Goal: Task Accomplishment & Management: Use online tool/utility

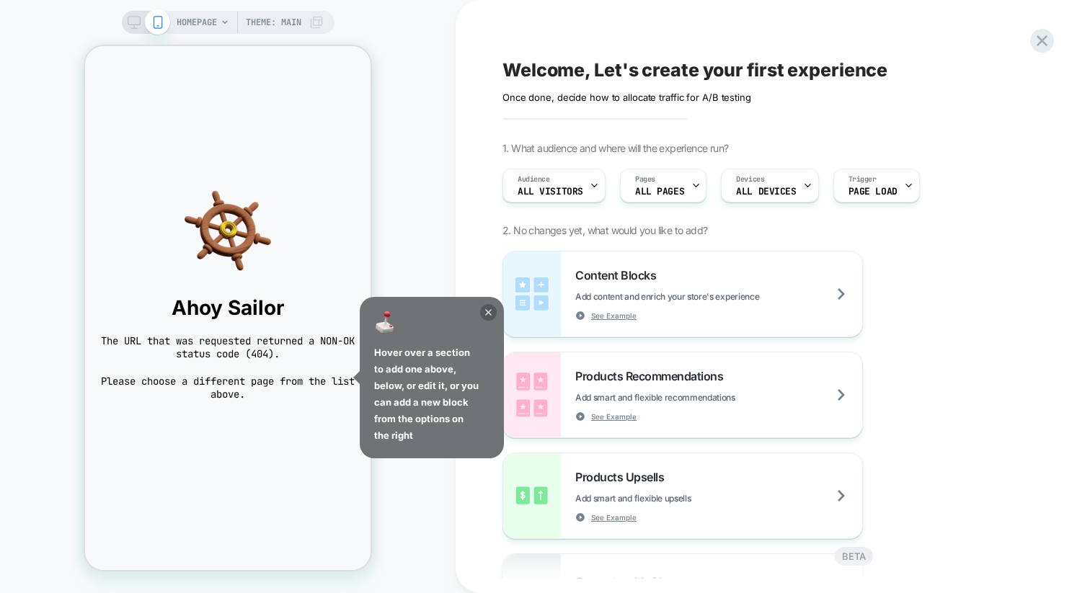
click at [487, 311] on icon at bounding box center [488, 312] width 6 height 6
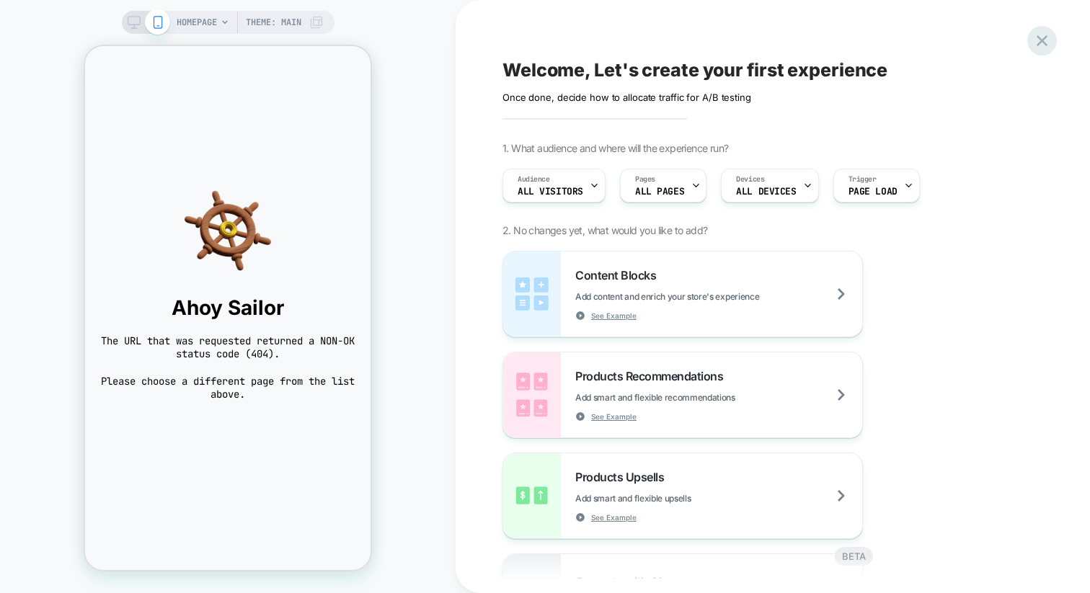
click at [1042, 43] on icon at bounding box center [1041, 40] width 19 height 19
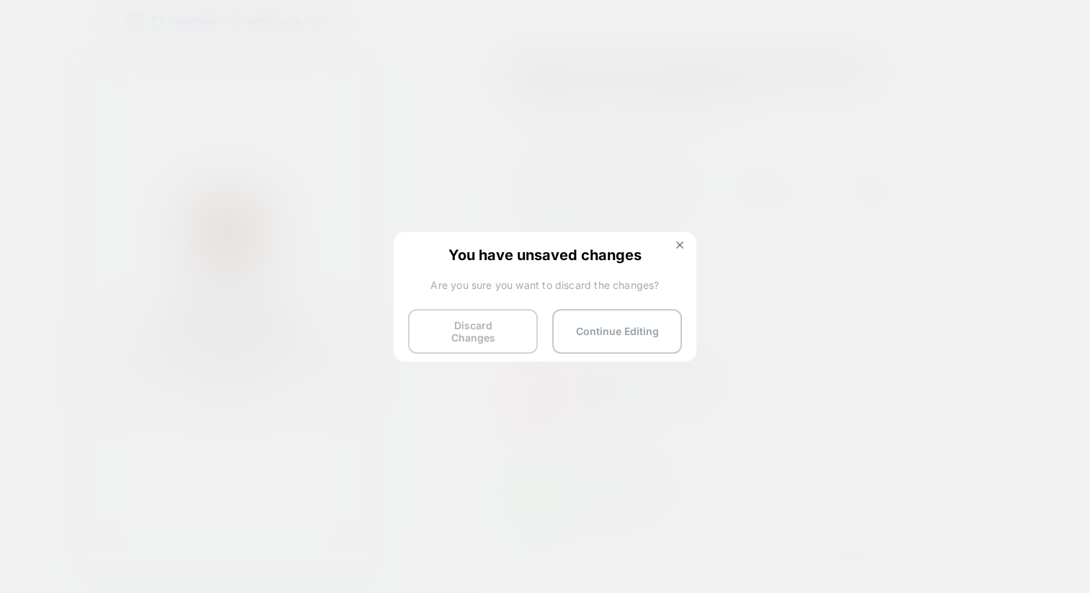
click at [449, 334] on button "Discard Changes" at bounding box center [473, 331] width 130 height 45
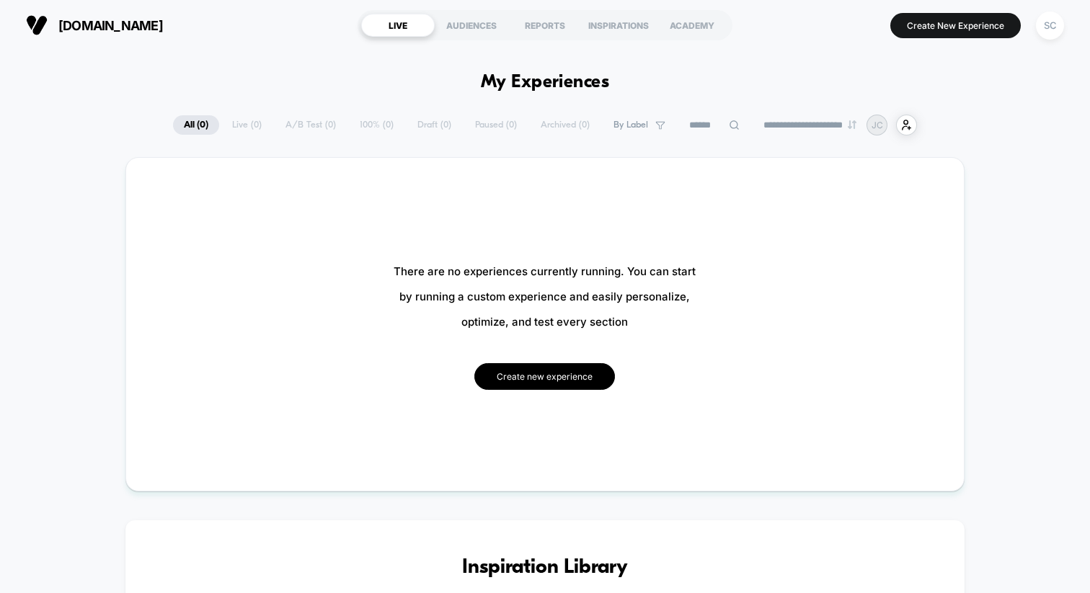
click at [547, 374] on button "Create new experience" at bounding box center [544, 376] width 141 height 27
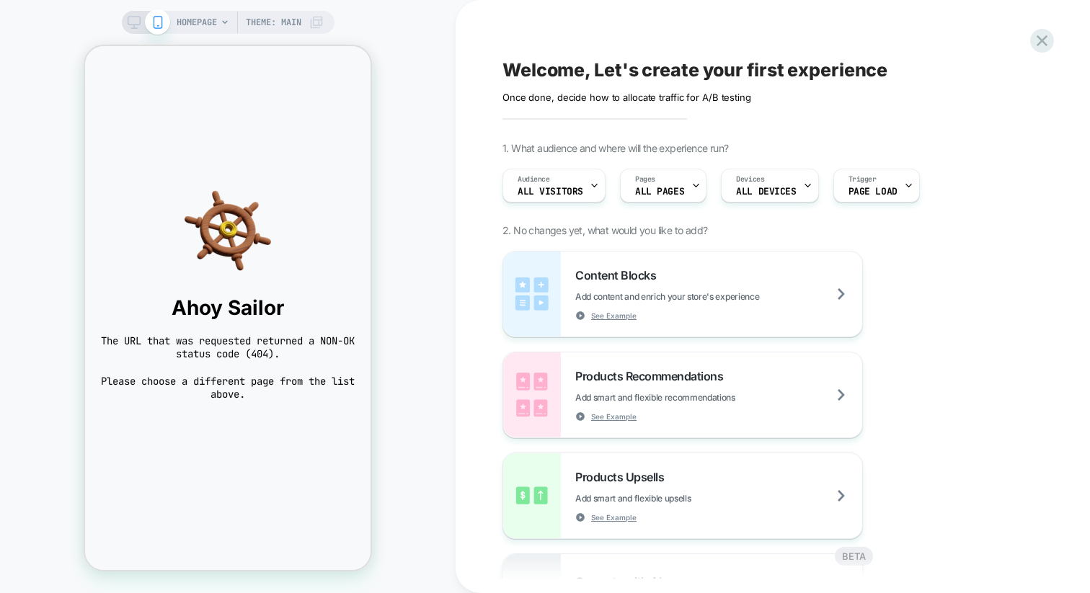
click at [210, 23] on span "HOMEPAGE" at bounding box center [197, 22] width 40 height 23
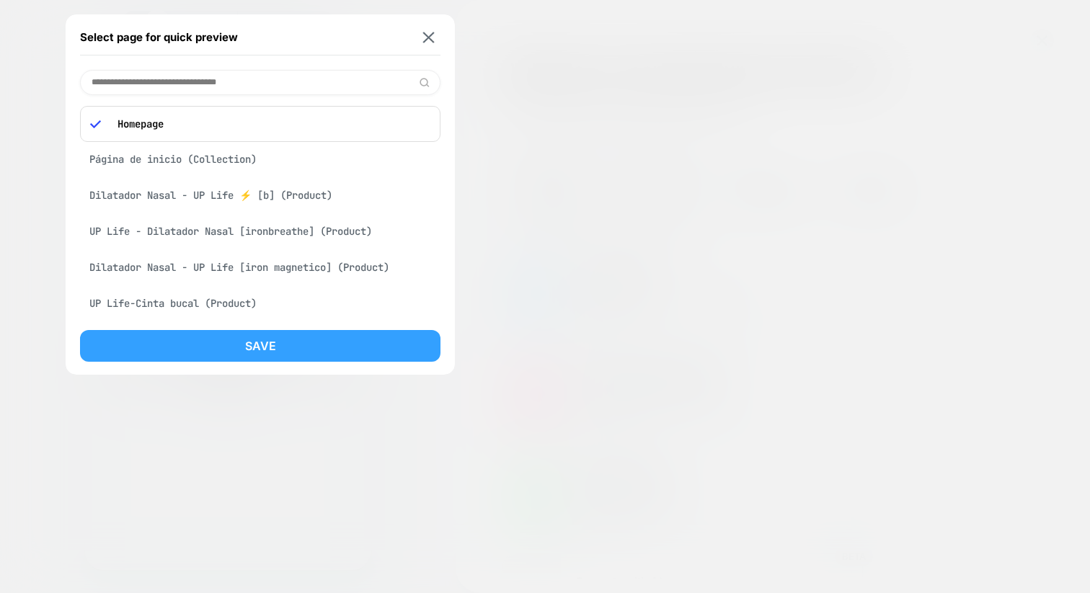
click at [188, 167] on div "Página de inicio (Collection)" at bounding box center [260, 159] width 360 height 27
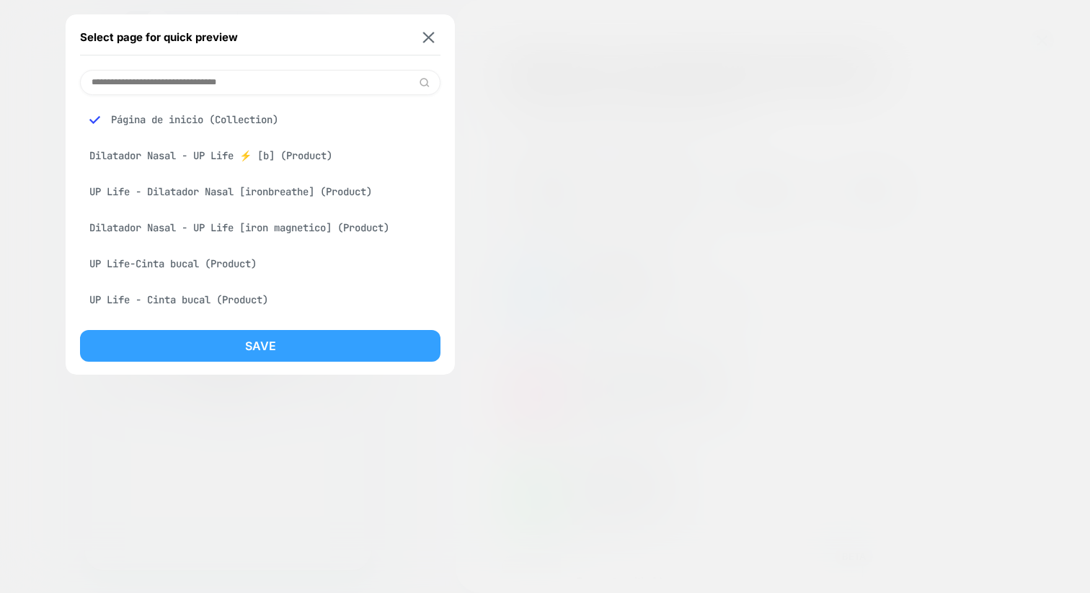
click at [189, 334] on button "Save" at bounding box center [260, 346] width 360 height 32
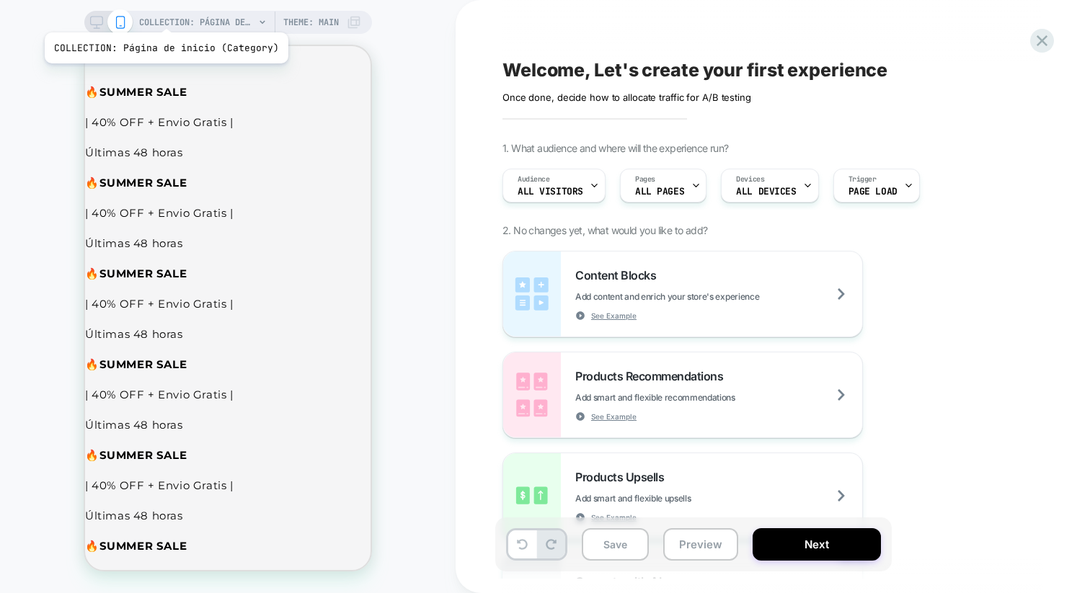
click at [163, 15] on span "COLLECTION: Página de inicio (Category)" at bounding box center [196, 22] width 115 height 23
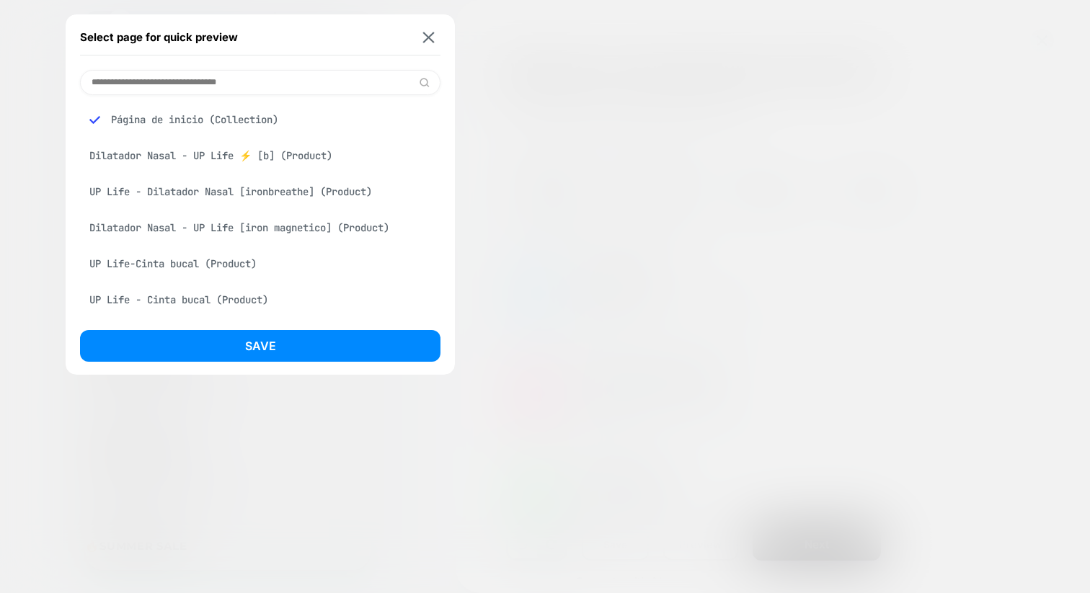
click at [497, 234] on div at bounding box center [545, 296] width 1090 height 593
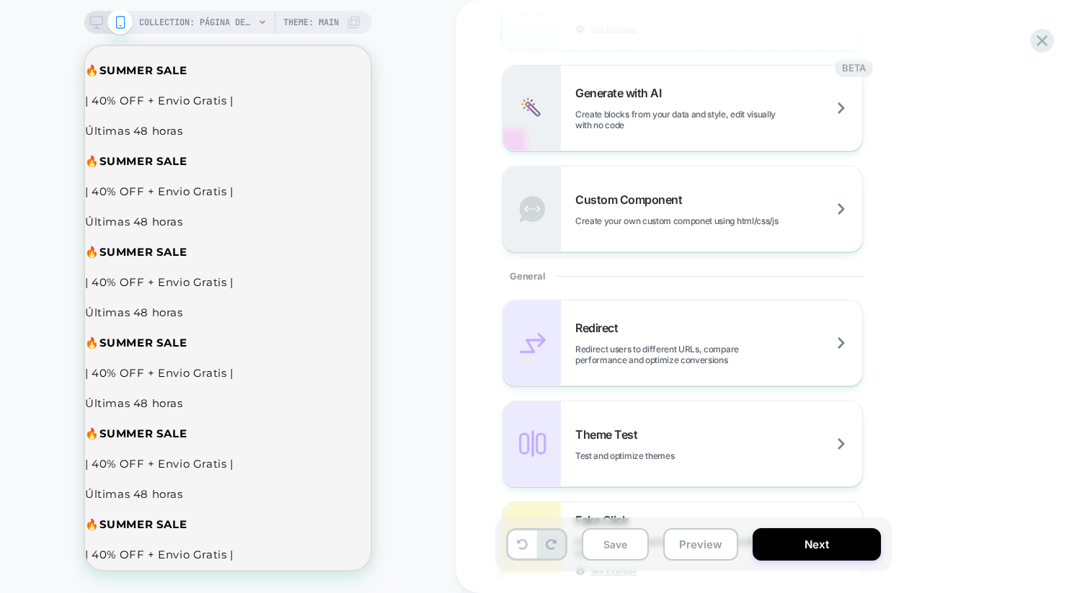
scroll to position [495, 0]
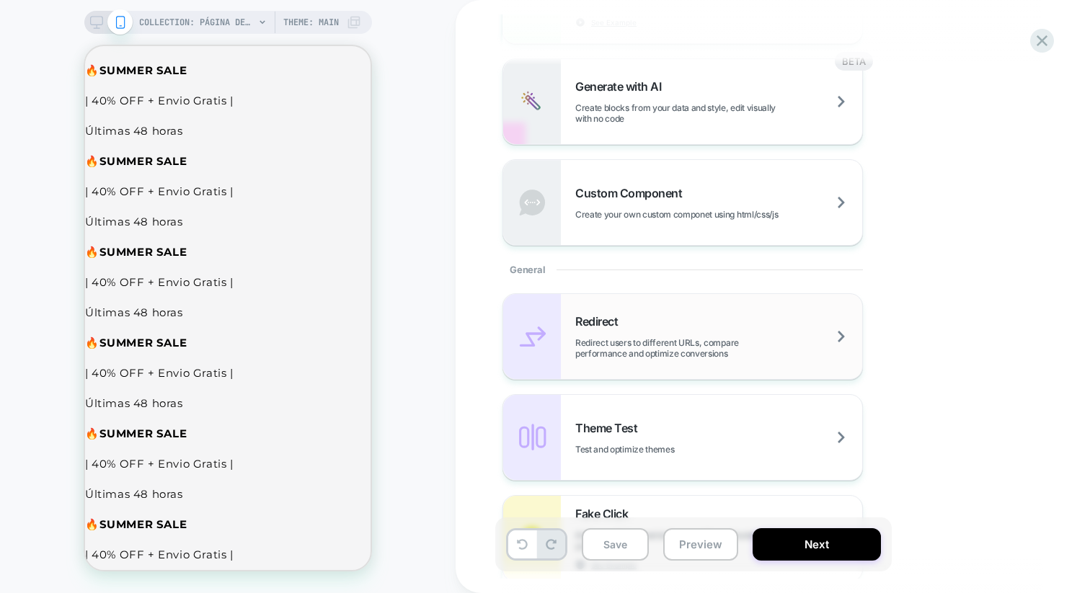
click at [624, 320] on span "Redirect" at bounding box center [600, 321] width 50 height 14
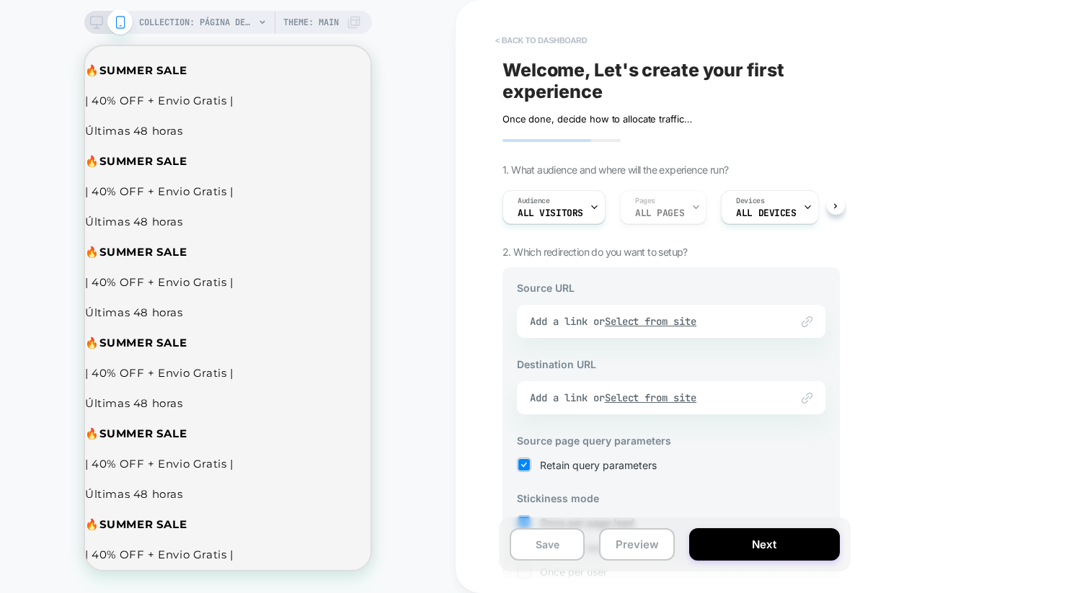
click at [565, 37] on button "< back to dashboard" at bounding box center [541, 40] width 106 height 23
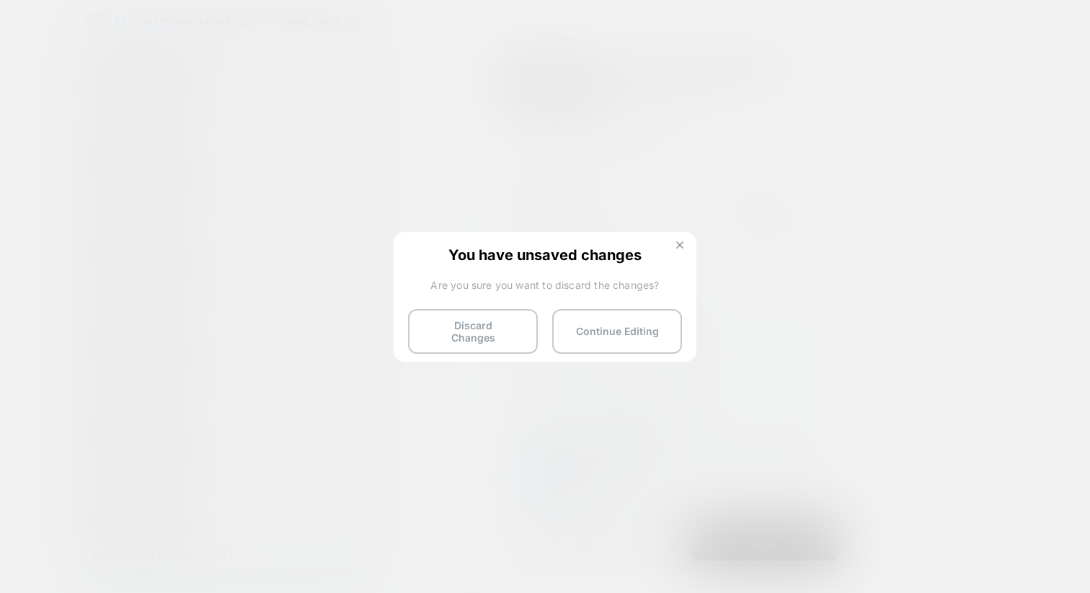
click at [687, 247] on button at bounding box center [680, 247] width 16 height 12
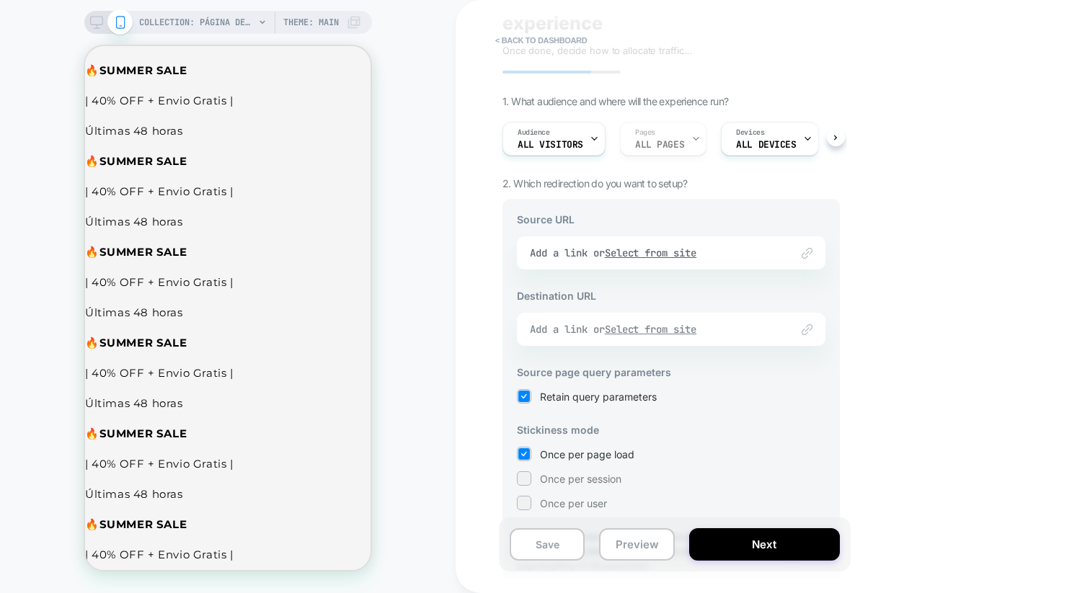
scroll to position [136, 0]
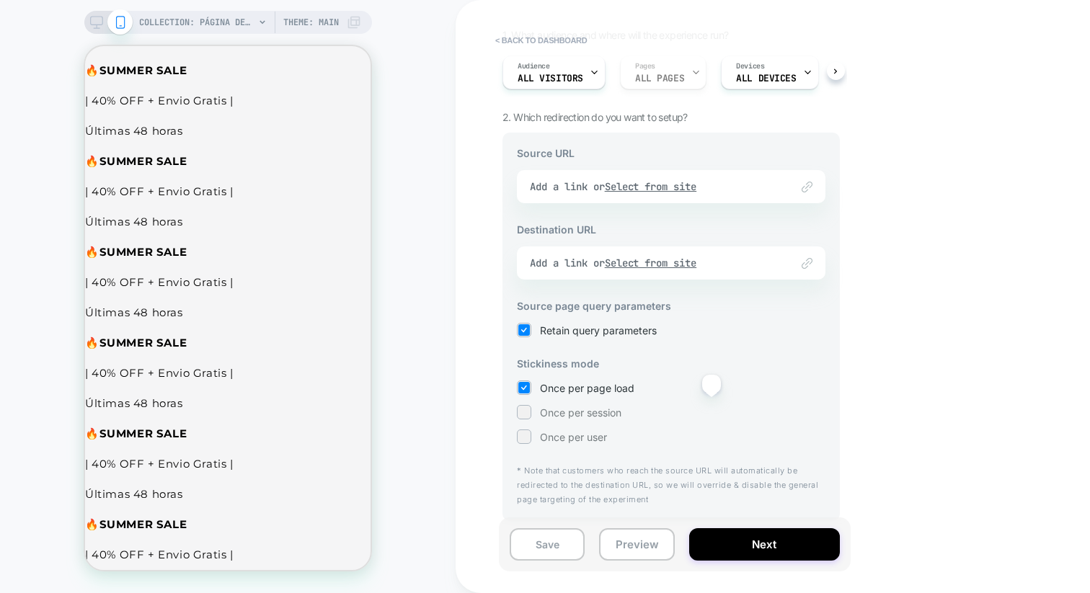
drag, startPoint x: 699, startPoint y: 539, endPoint x: 713, endPoint y: 398, distance: 142.0
click at [713, 398] on div "< back to dashboard Welcome, Let's create your first experience Click to edit e…" at bounding box center [679, 296] width 352 height 593
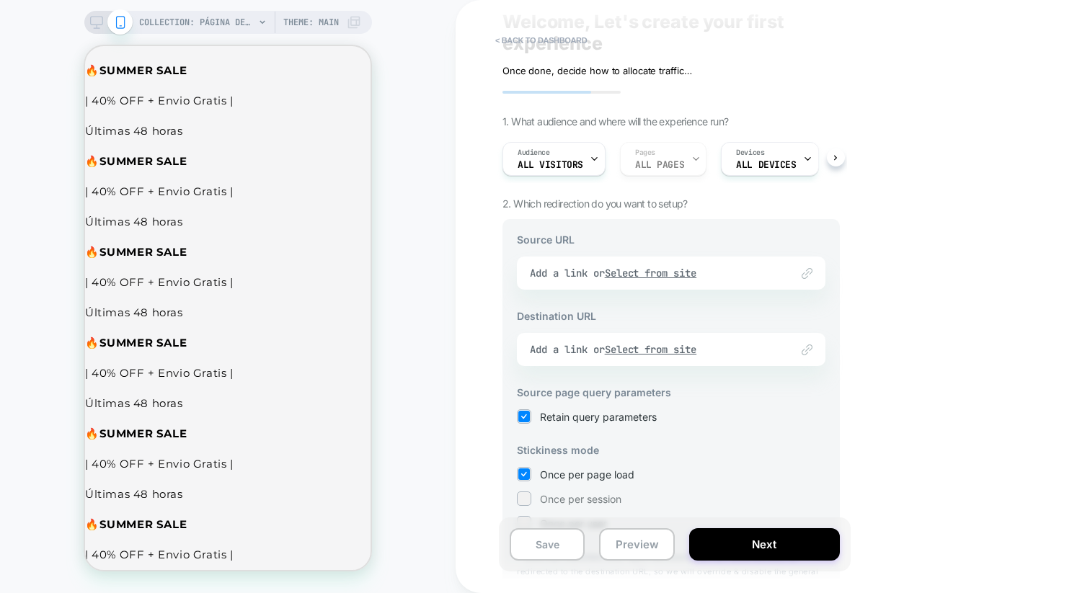
scroll to position [0, 0]
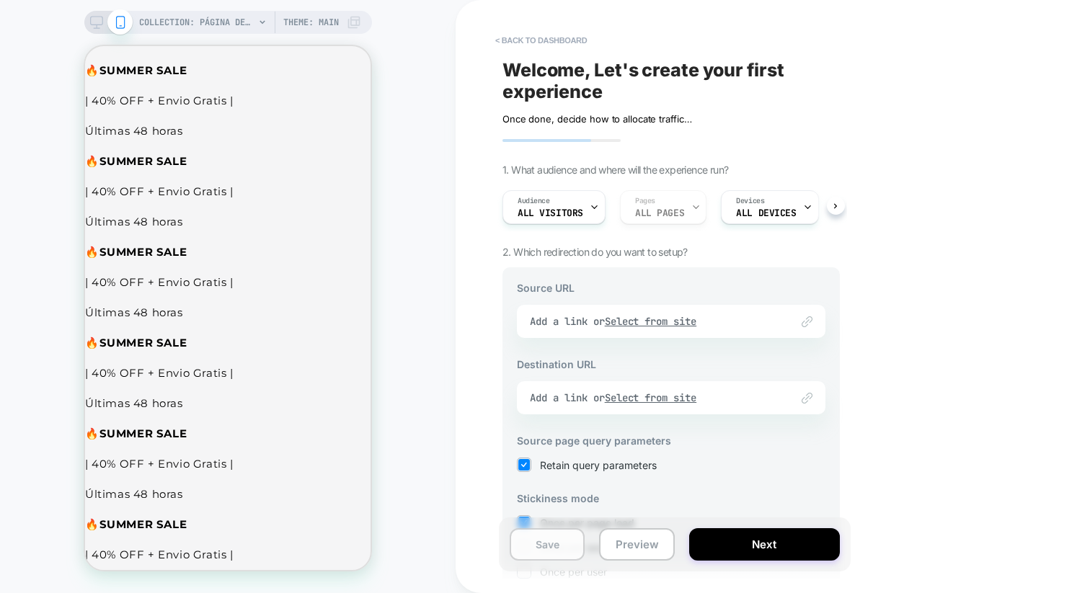
click at [536, 554] on button "Save" at bounding box center [547, 544] width 75 height 32
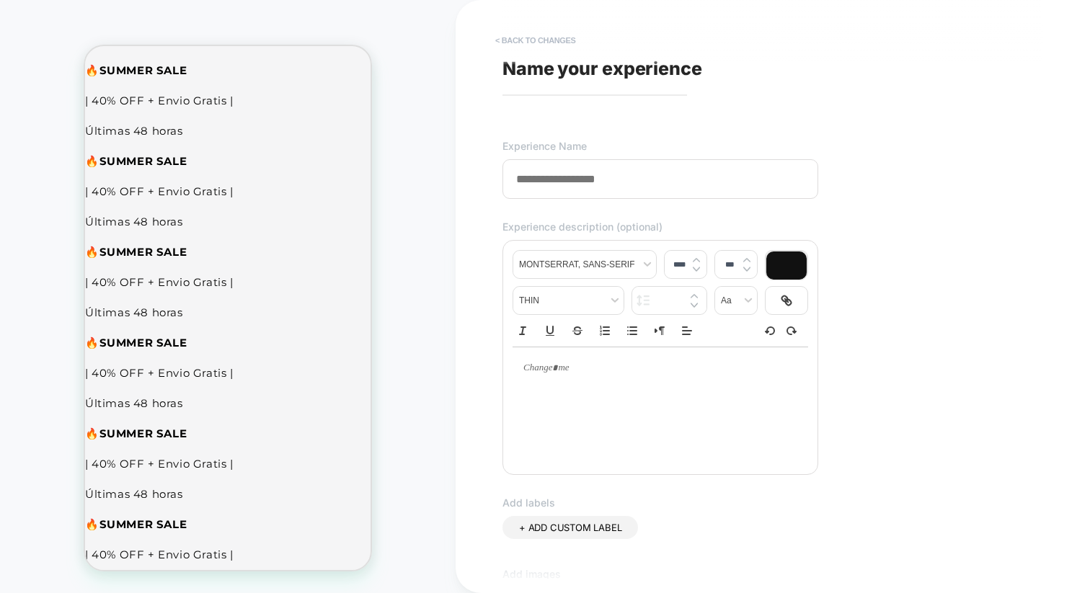
click at [523, 43] on button "< Back to changes" at bounding box center [535, 40] width 95 height 23
